Goal: Task Accomplishment & Management: Use online tool/utility

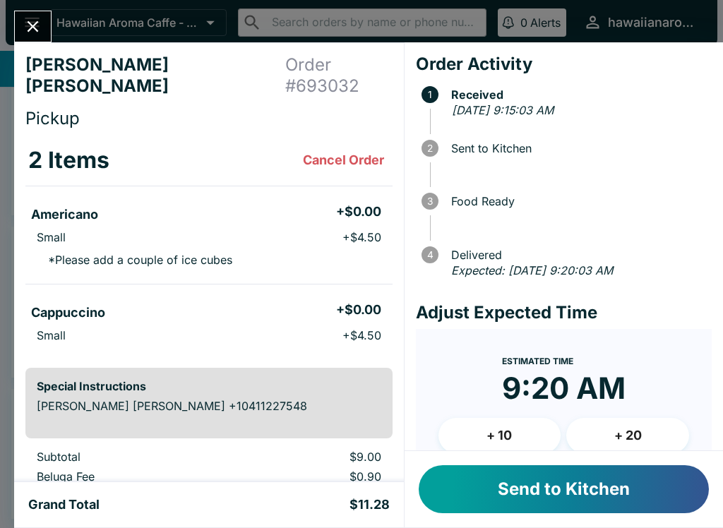
scroll to position [34, 0]
click at [22, 22] on button "Close" at bounding box center [33, 26] width 36 height 30
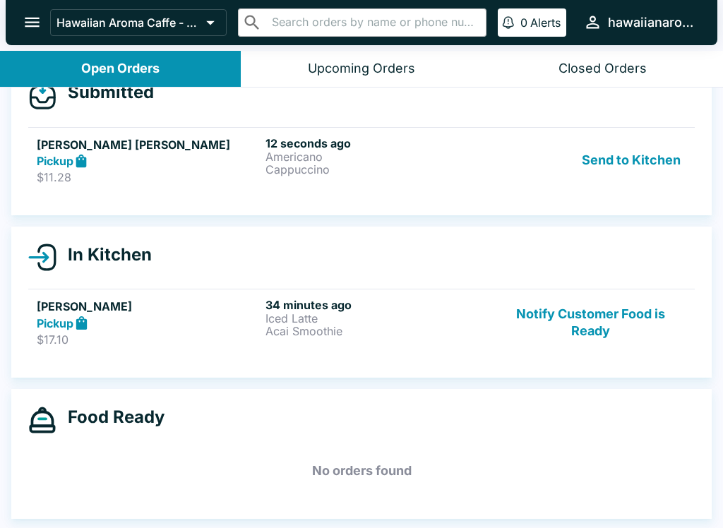
click at [559, 298] on button "Notify Customer Food is Ready" at bounding box center [590, 322] width 191 height 49
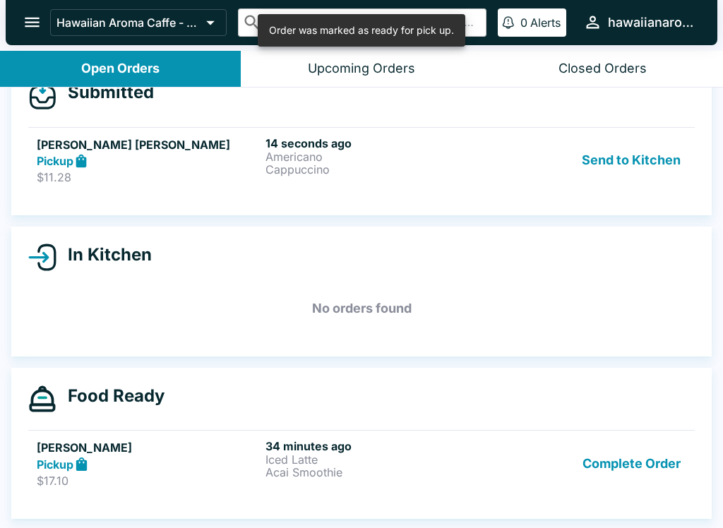
click at [610, 153] on button "Send to Kitchen" at bounding box center [631, 160] width 110 height 49
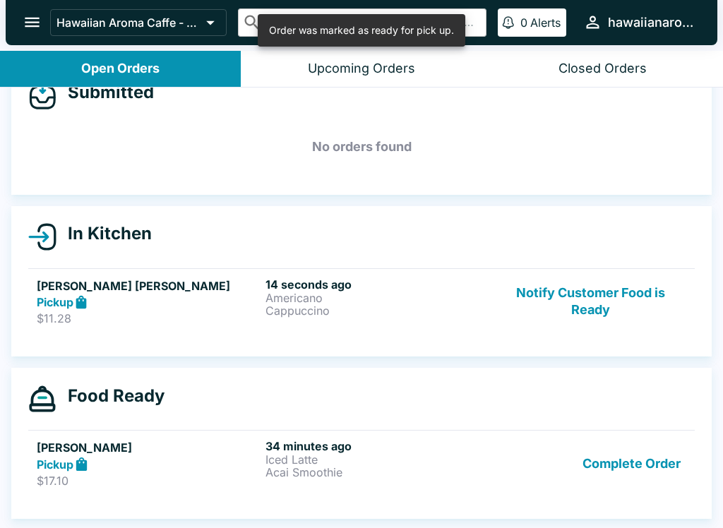
click at [333, 282] on h6 "14 seconds ago" at bounding box center [377, 285] width 223 height 14
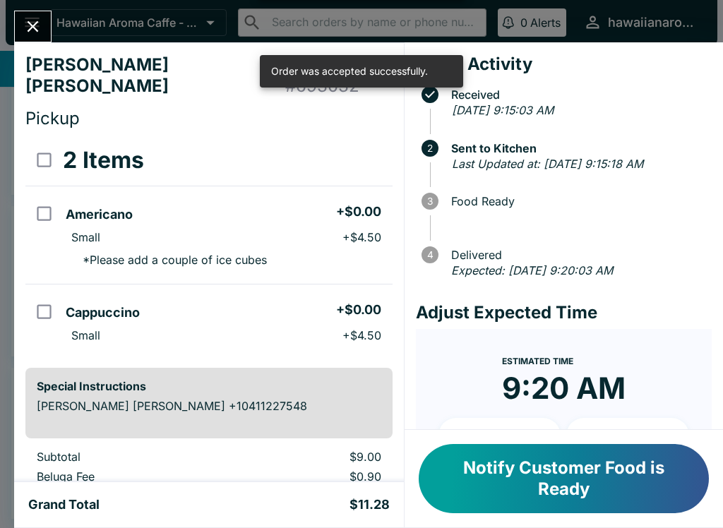
click at [8, 32] on div "[PERSON_NAME] [PERSON_NAME] Order # 693032 Pickup 2 Items Americano + $0.00 Sma…" at bounding box center [361, 264] width 723 height 528
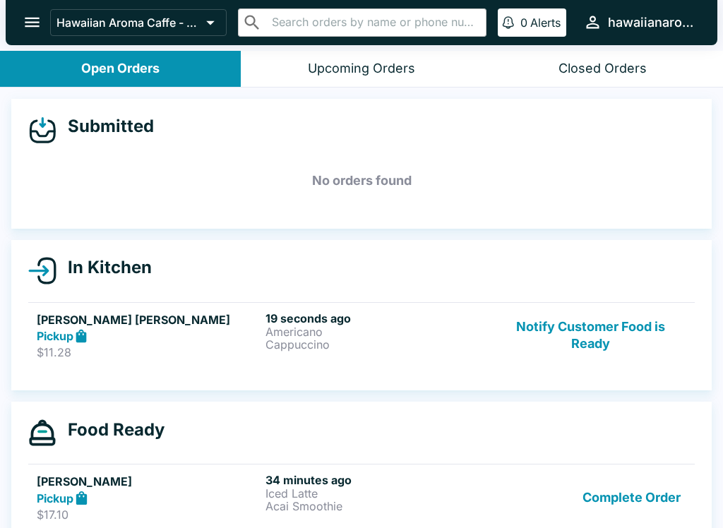
click at [309, 330] on p "Americano" at bounding box center [377, 332] width 223 height 13
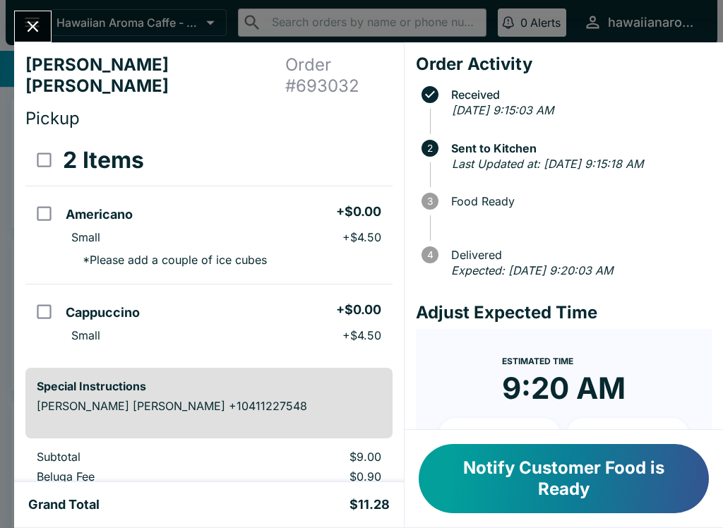
click at [523, 508] on button "Notify Customer Food is Ready" at bounding box center [564, 478] width 290 height 69
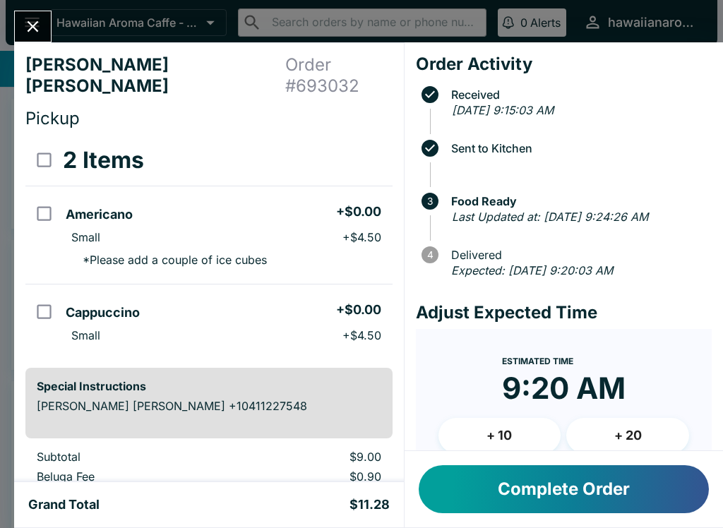
click at [568, 479] on button "Complete Order" at bounding box center [564, 489] width 290 height 48
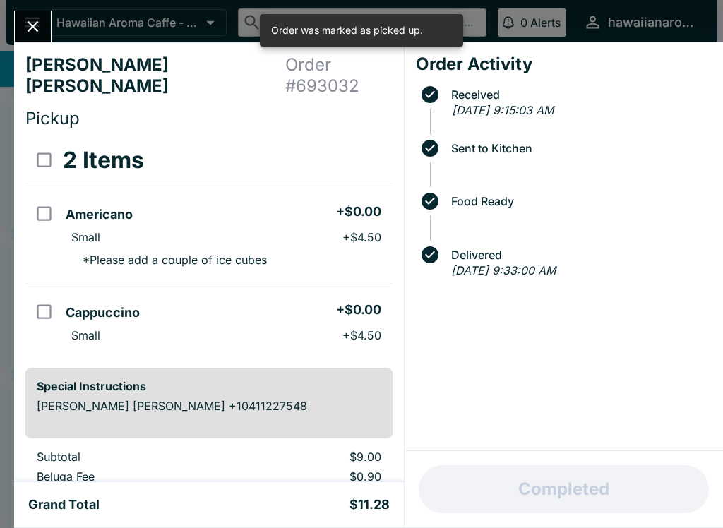
scroll to position [4, 0]
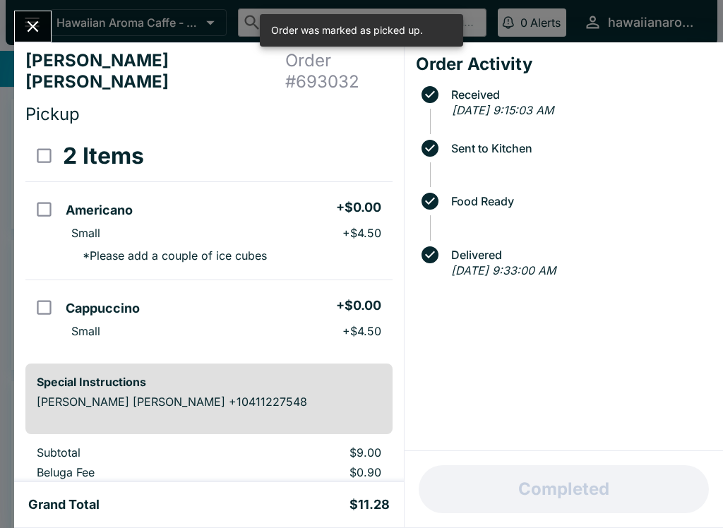
click at [52, 20] on div "[PERSON_NAME] [PERSON_NAME] Order # 693032 Pickup 2 Items Americano + $0.00 Sma…" at bounding box center [361, 264] width 723 height 528
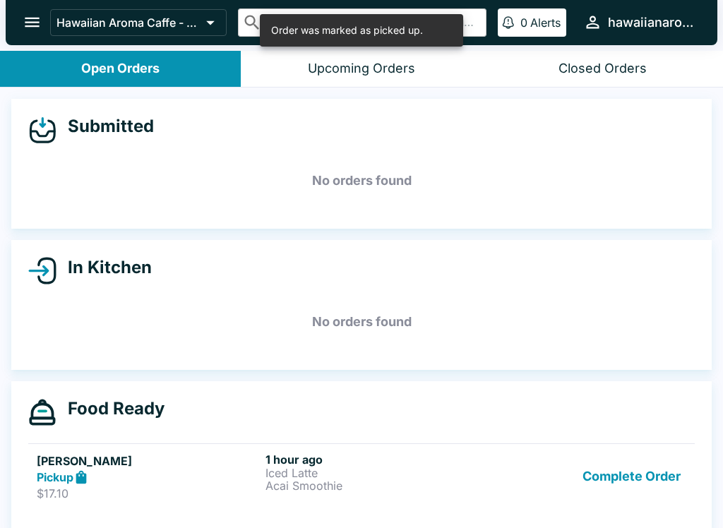
click at [658, 460] on button "Complete Order" at bounding box center [631, 477] width 109 height 49
